Goal: Task Accomplishment & Management: Manage account settings

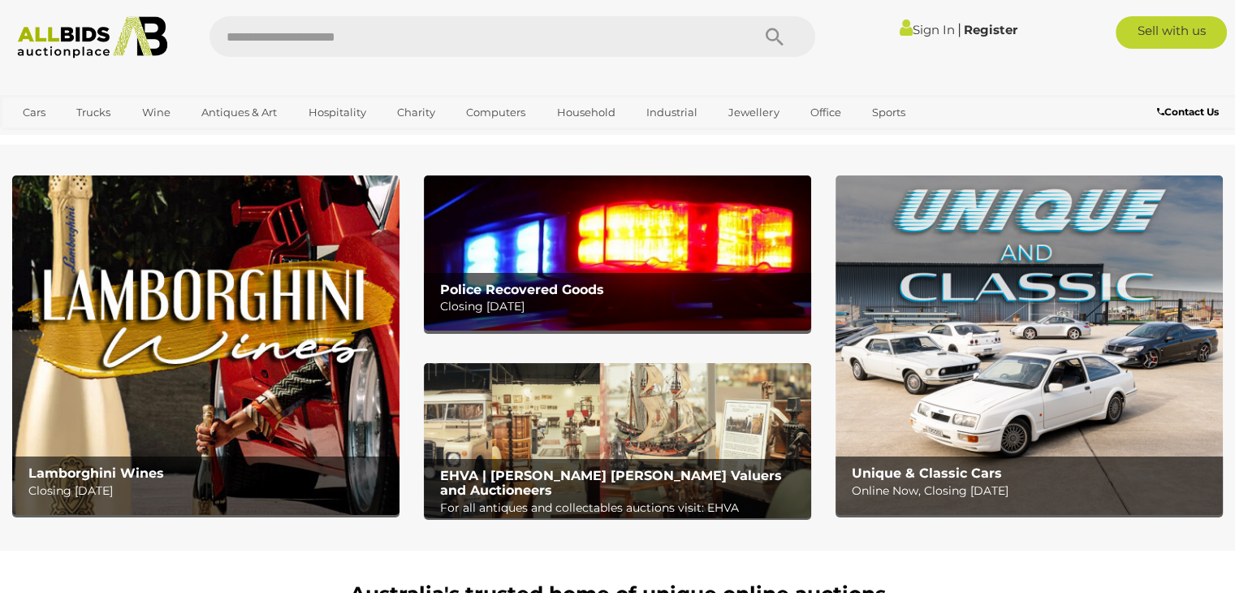
click at [915, 32] on link "Sign In" at bounding box center [926, 29] width 55 height 15
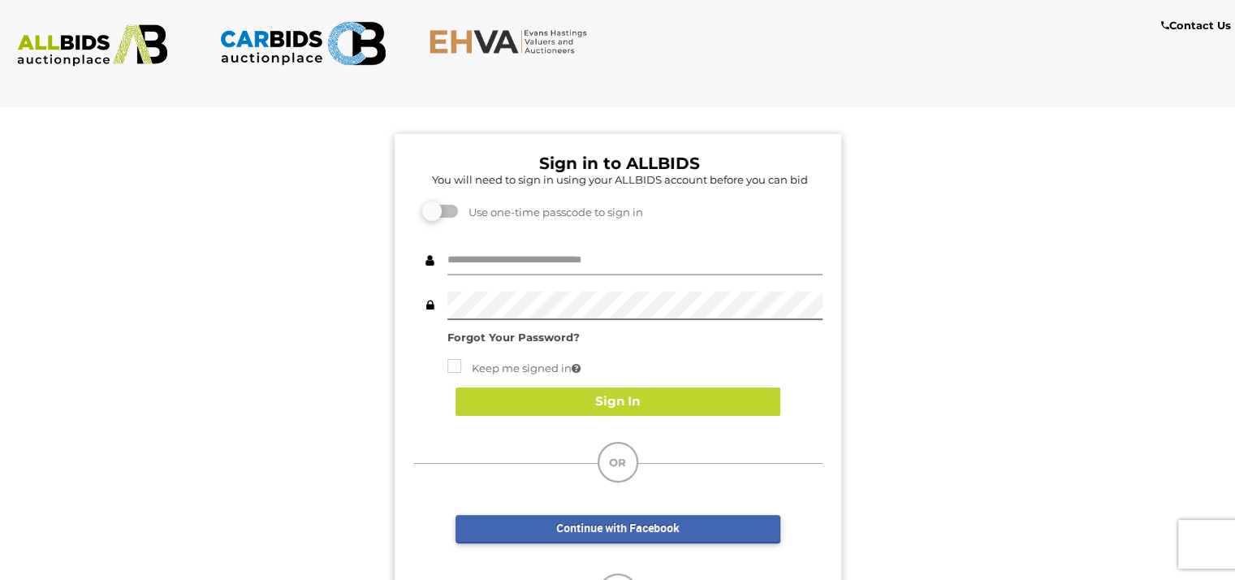
click at [501, 264] on input "text" at bounding box center [635, 261] width 375 height 28
type input "**********"
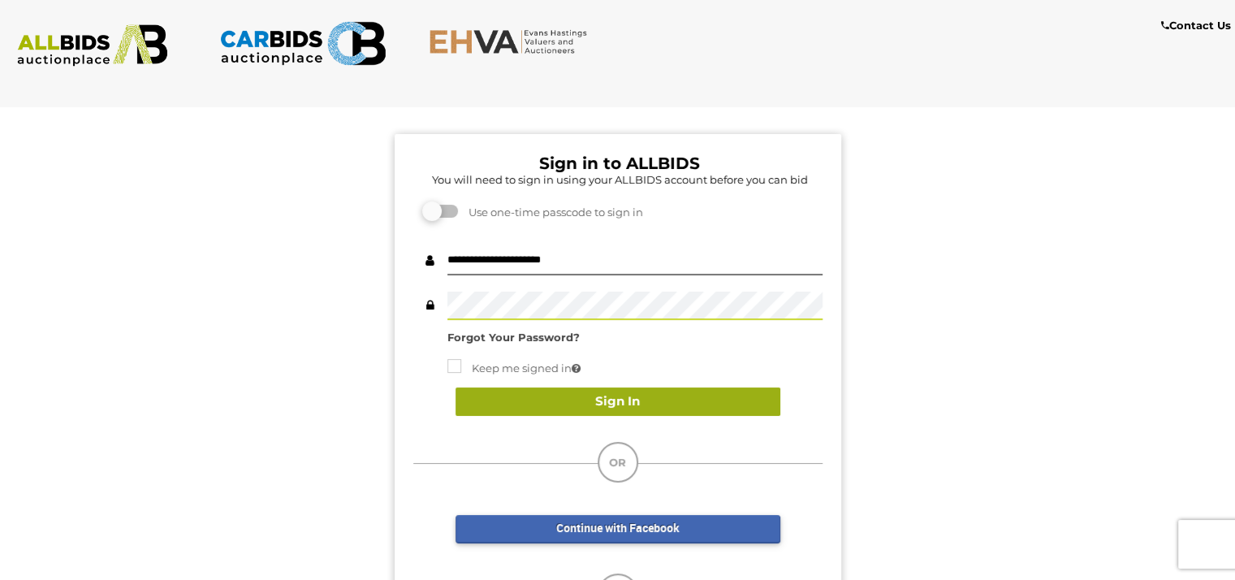
click at [551, 400] on button "Sign In" at bounding box center [618, 401] width 325 height 28
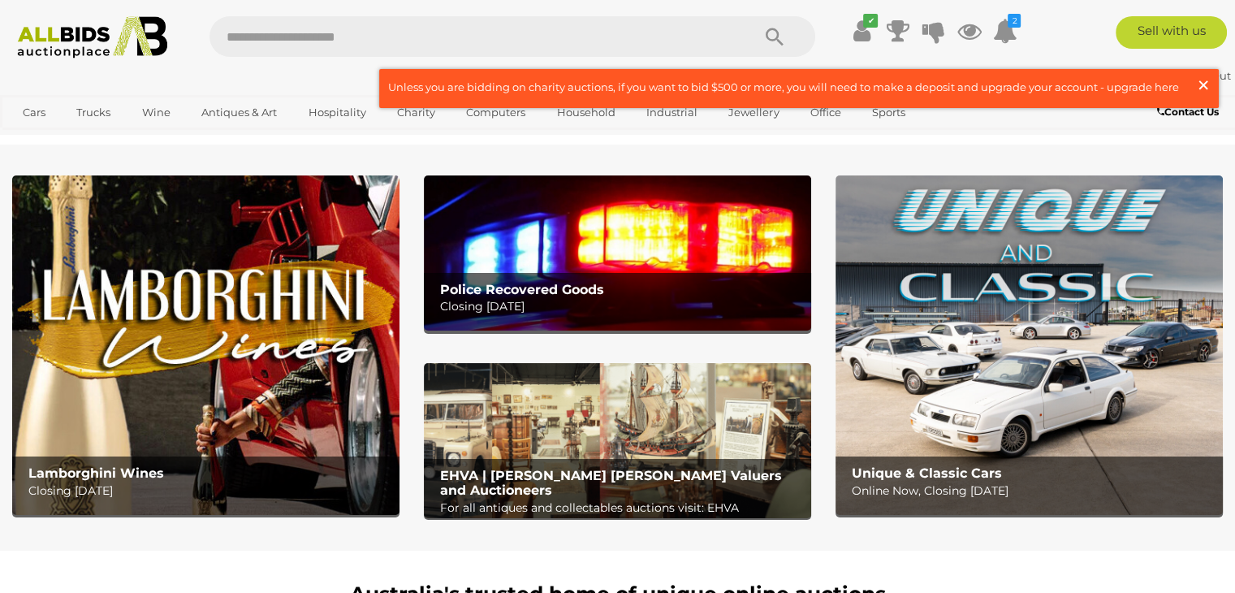
click at [1202, 85] on span "×" at bounding box center [1203, 85] width 15 height 32
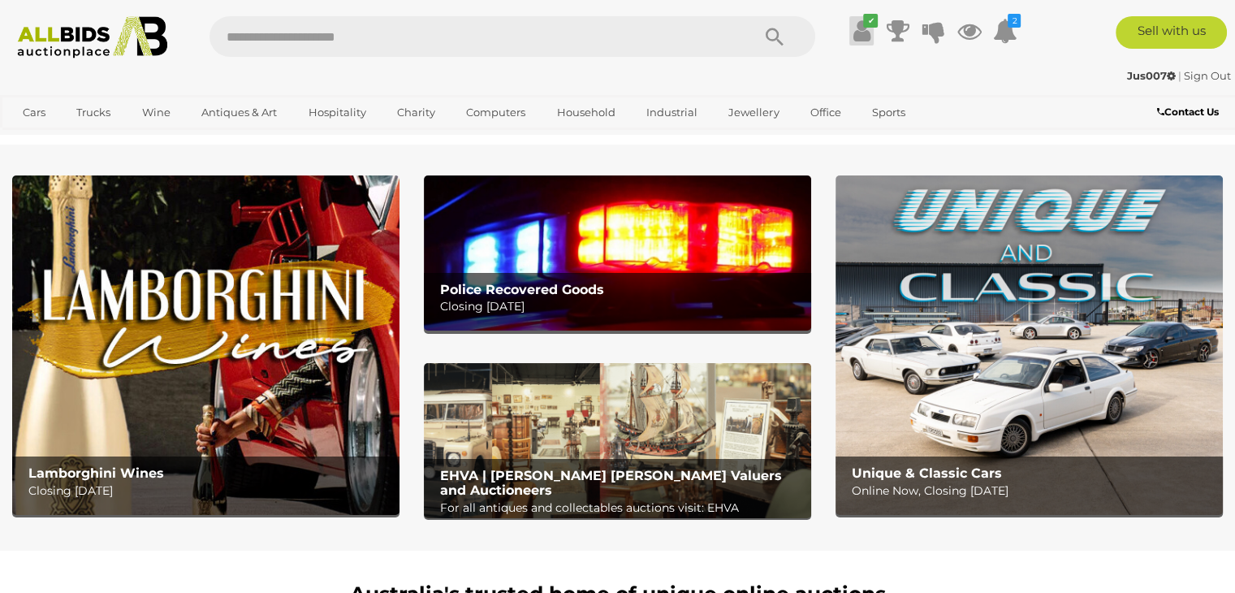
click at [867, 31] on icon at bounding box center [862, 30] width 17 height 29
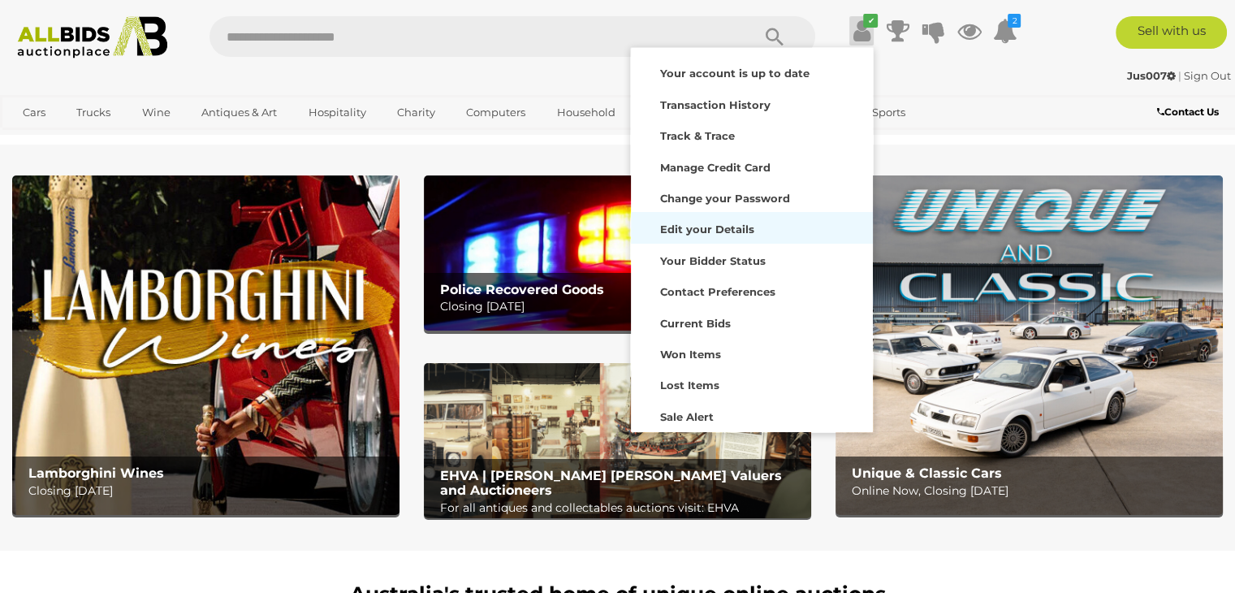
click at [727, 229] on strong "Edit your Details" at bounding box center [706, 229] width 94 height 13
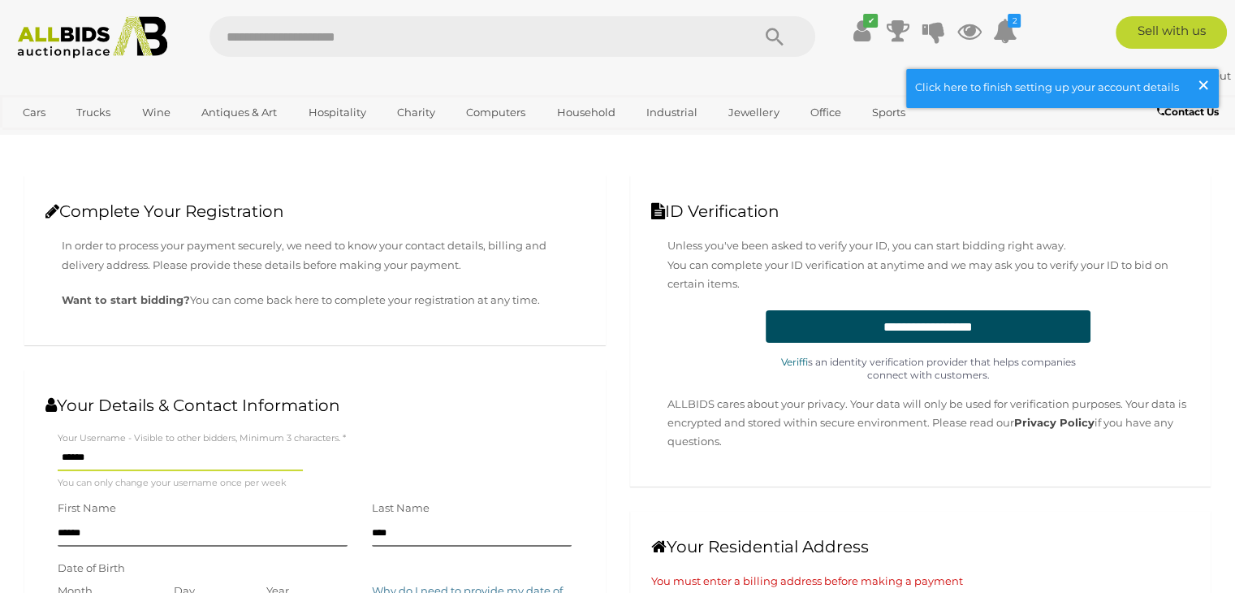
click at [1202, 82] on span "×" at bounding box center [1203, 85] width 15 height 32
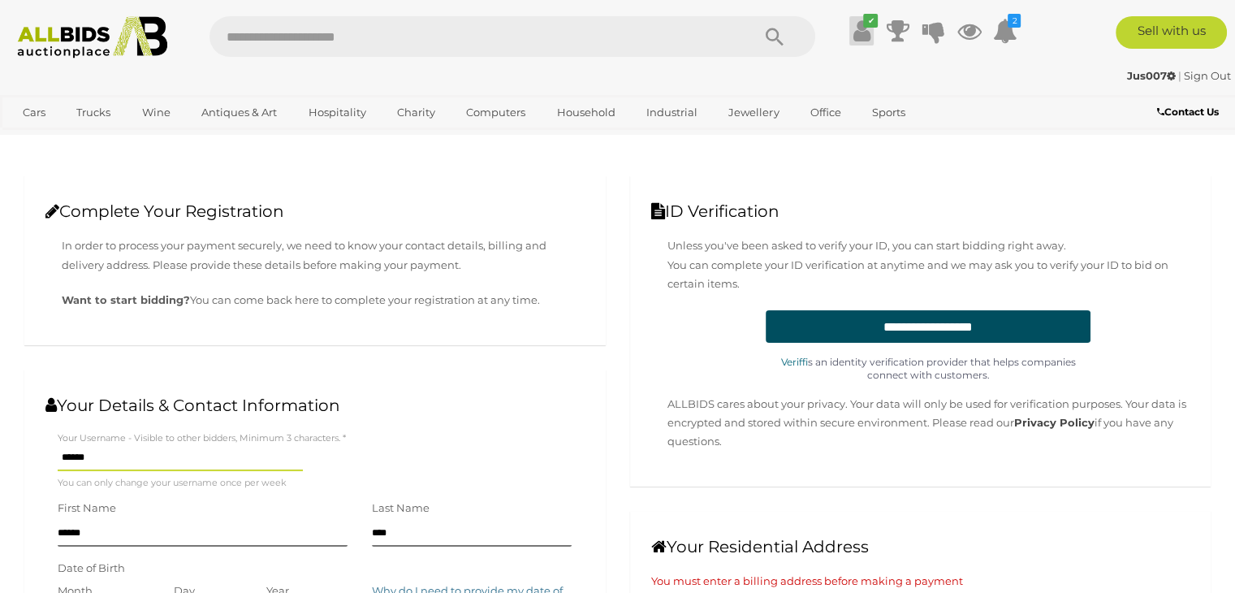
click at [867, 37] on icon at bounding box center [862, 30] width 17 height 29
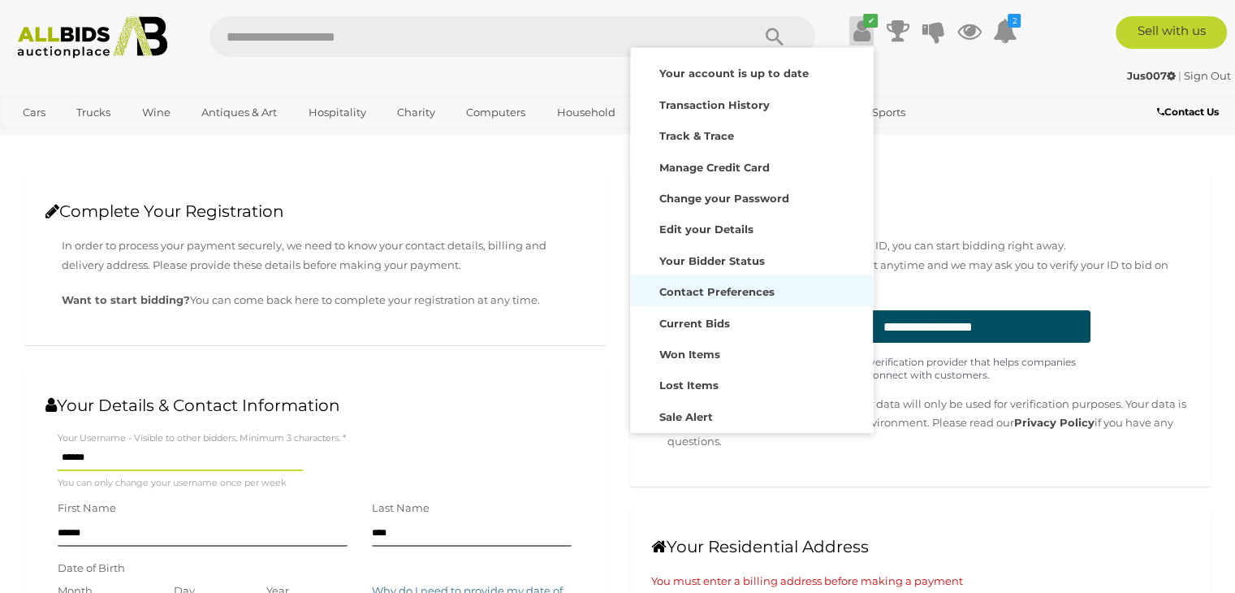
click at [732, 291] on strong "Contact Preferences" at bounding box center [716, 291] width 115 height 13
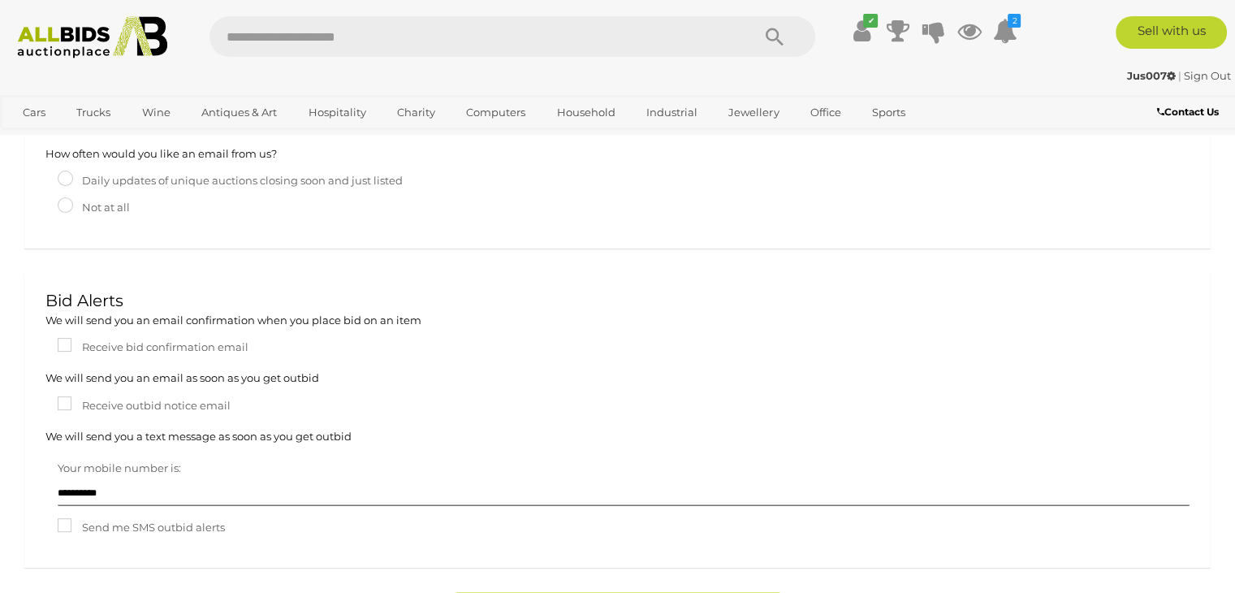
scroll to position [487, 0]
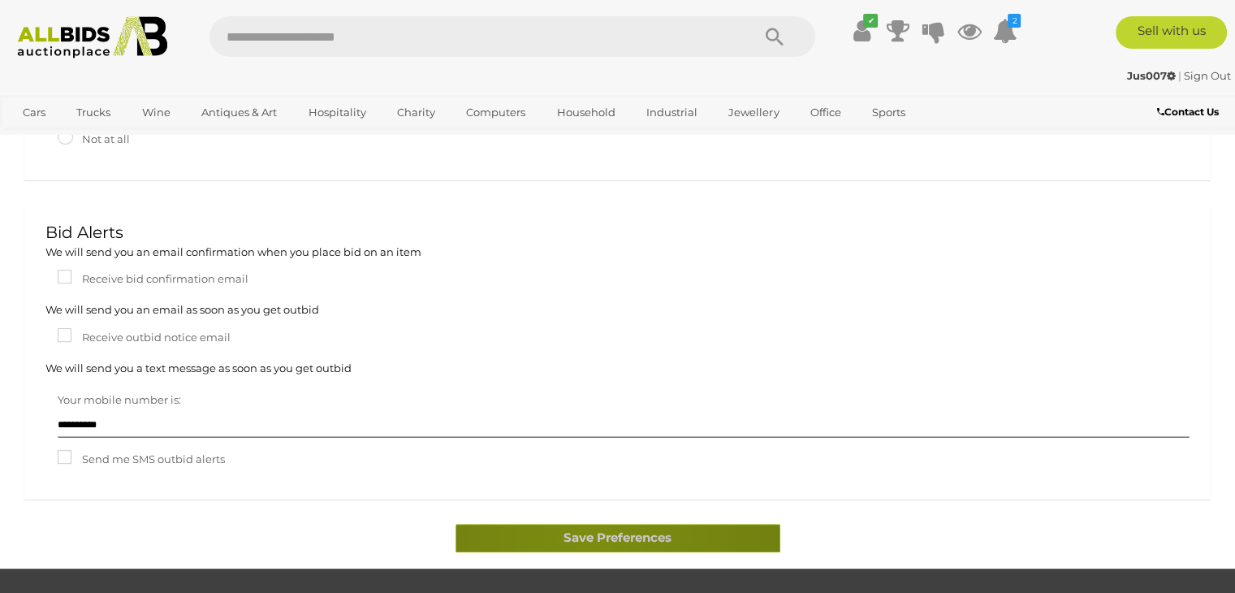
click at [594, 538] on button "Save Preferences" at bounding box center [618, 538] width 325 height 28
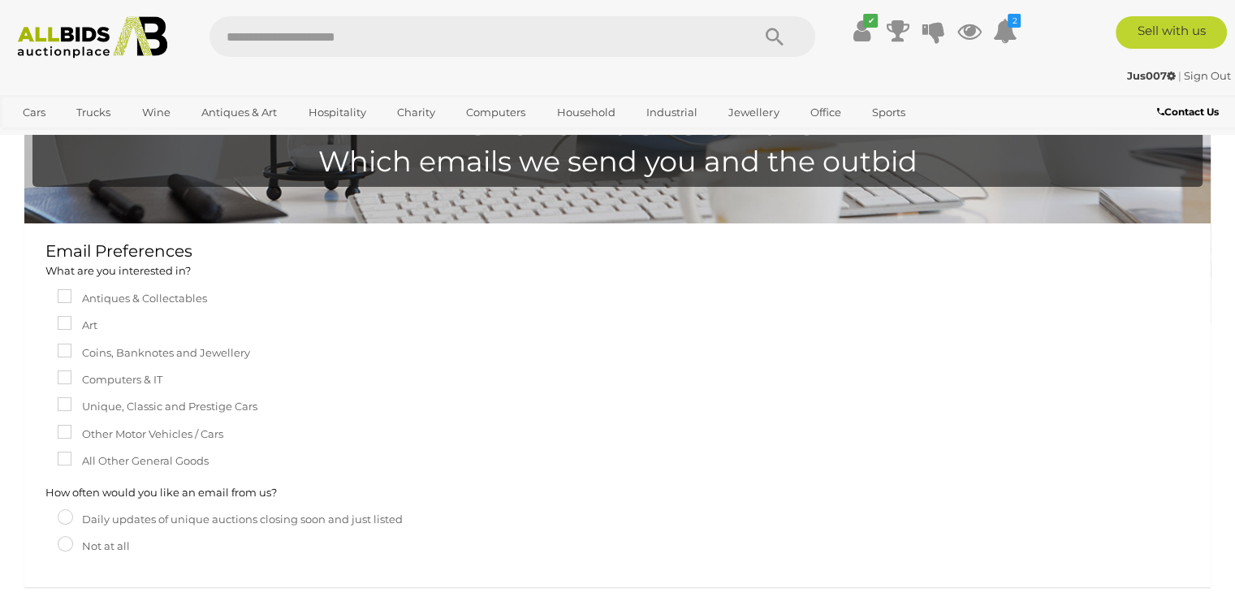
scroll to position [0, 0]
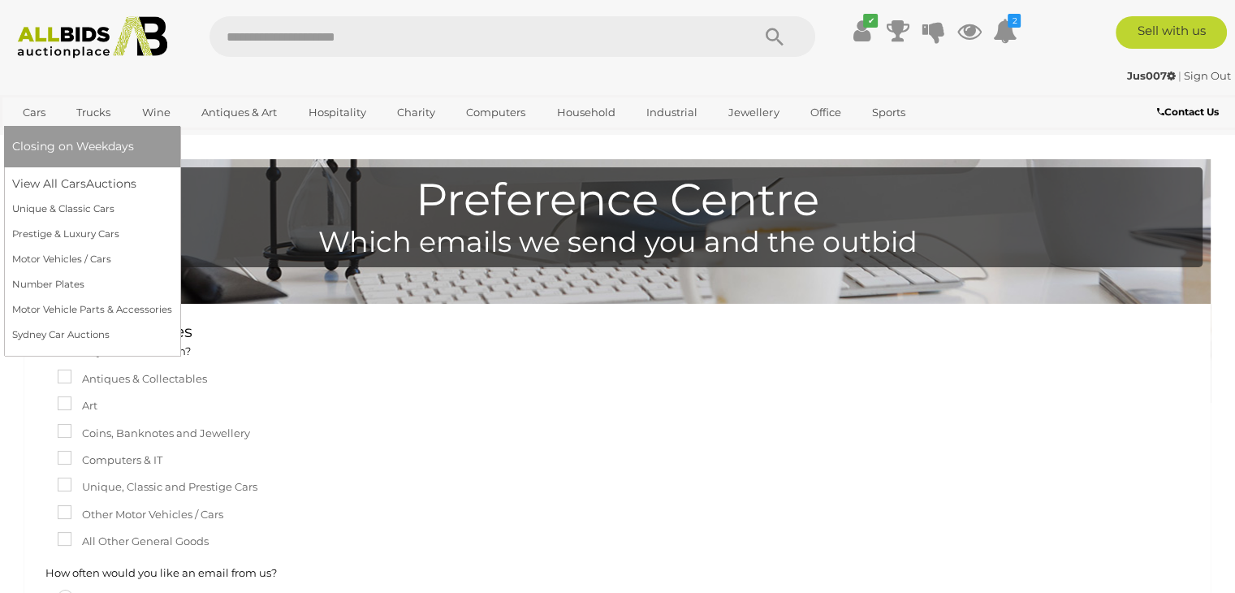
click at [37, 112] on link "Cars" at bounding box center [34, 112] width 44 height 27
click at [36, 112] on link "Cars" at bounding box center [34, 112] width 44 height 27
click at [49, 189] on link "View All Cars Auctions" at bounding box center [92, 183] width 160 height 25
